Goal: Information Seeking & Learning: Learn about a topic

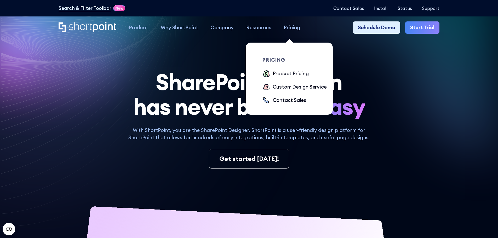
click at [280, 32] on link "Pricing" at bounding box center [292, 27] width 29 height 13
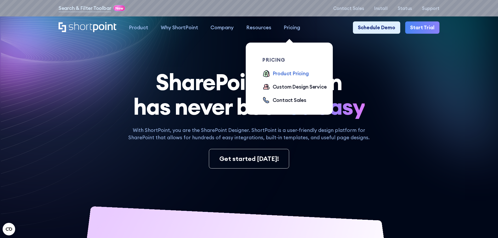
click at [295, 75] on div "Product Pricing" at bounding box center [291, 74] width 36 height 8
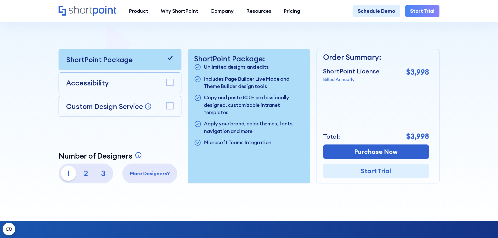
scroll to position [157, 0]
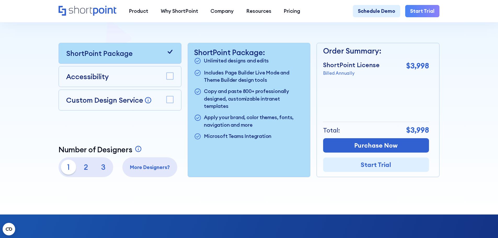
click at [86, 169] on p "2" at bounding box center [85, 167] width 15 height 15
click at [67, 170] on p "1" at bounding box center [68, 167] width 15 height 15
click at [88, 167] on p "2" at bounding box center [85, 167] width 15 height 15
click at [69, 165] on p "1" at bounding box center [68, 167] width 15 height 15
